Goal: Task Accomplishment & Management: Manage account settings

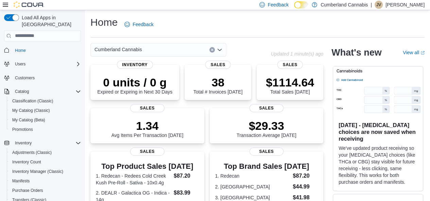
click at [407, 4] on p "Justin Valvasori" at bounding box center [404, 5] width 39 height 8
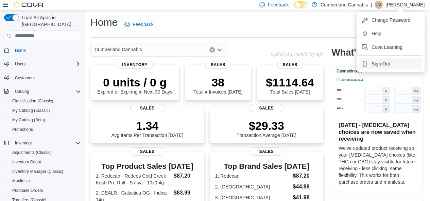
click at [379, 62] on span "Sign Out" at bounding box center [380, 63] width 18 height 7
